Goal: Check status: Check status

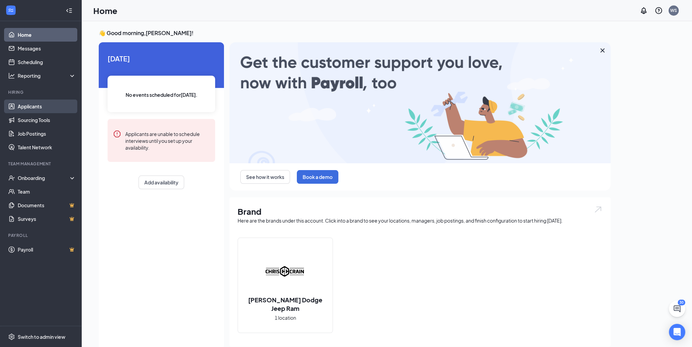
click at [39, 109] on link "Applicants" at bounding box center [47, 106] width 58 height 14
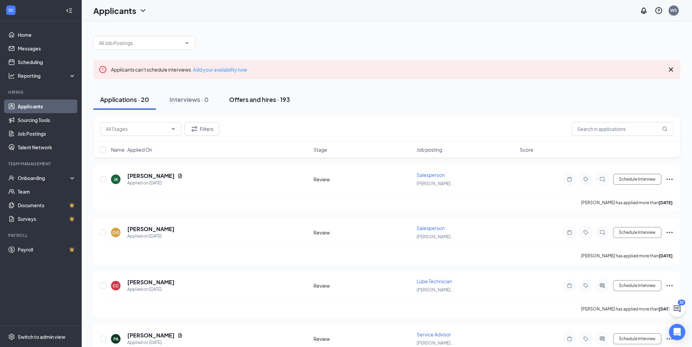
click at [265, 98] on div "Offers and hires · 193" at bounding box center [259, 99] width 61 height 9
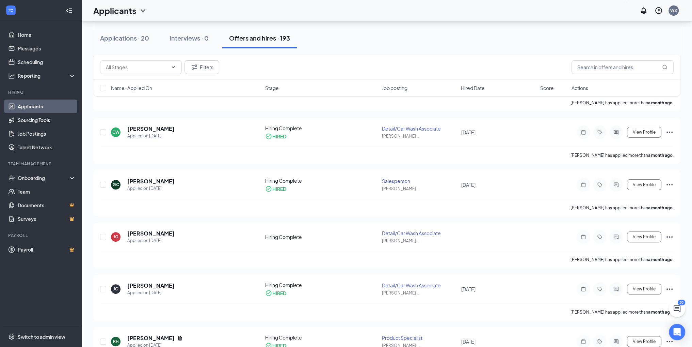
scroll to position [204, 0]
click at [32, 176] on div "Onboarding" at bounding box center [44, 177] width 52 height 7
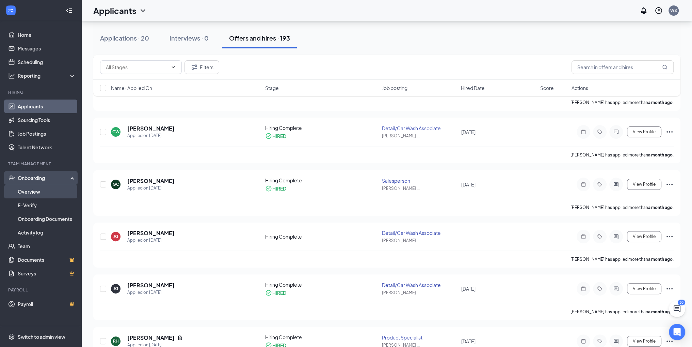
click at [38, 192] on link "Overview" at bounding box center [47, 192] width 58 height 14
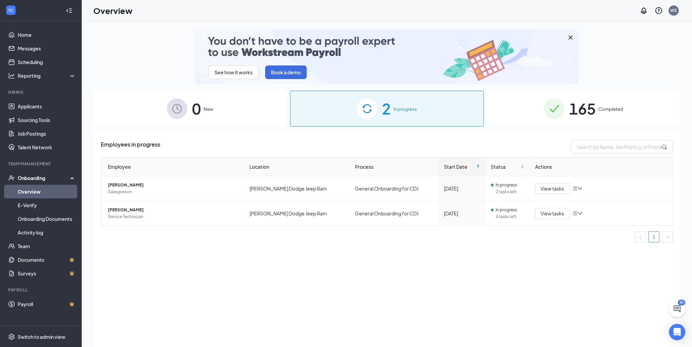
click at [642, 110] on div "165 Completed" at bounding box center [583, 109] width 193 height 36
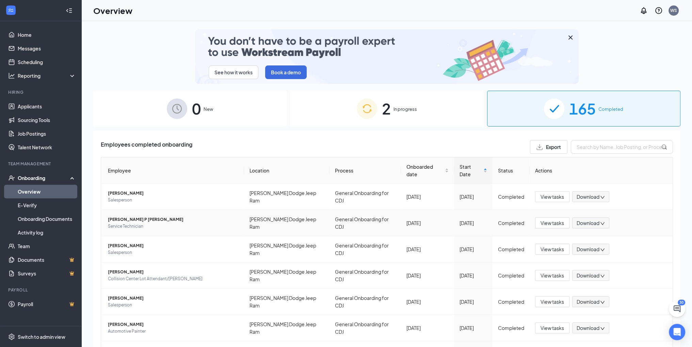
scroll to position [34, 0]
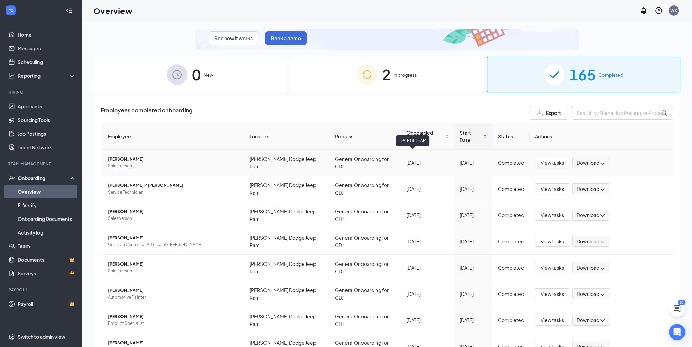
click at [424, 137] on div "[DATE] 8:18 AM" at bounding box center [413, 140] width 34 height 11
click at [426, 130] on span "Onboarded date" at bounding box center [424, 136] width 37 height 15
